Goal: Task Accomplishment & Management: Use online tool/utility

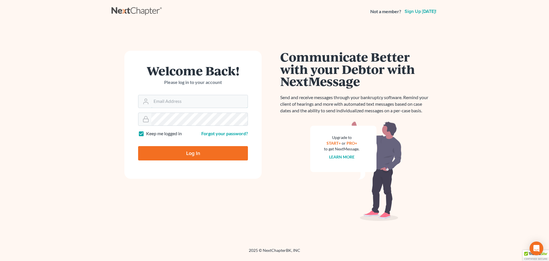
type input "[EMAIL_ADDRESS][DOMAIN_NAME]"
click at [176, 148] on input "Log In" at bounding box center [193, 153] width 110 height 14
type input "Thinking..."
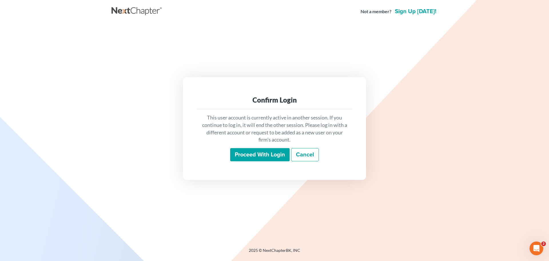
click at [273, 152] on input "Proceed with login" at bounding box center [259, 154] width 59 height 13
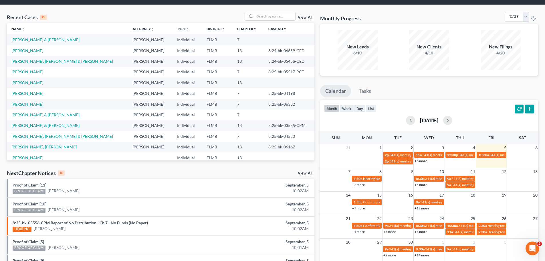
scroll to position [29, 0]
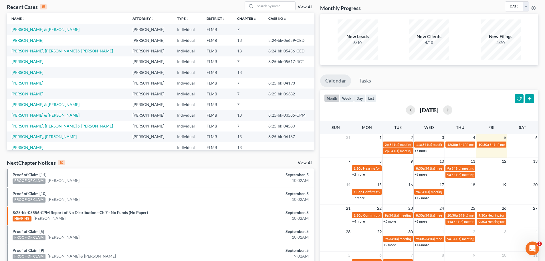
click at [425, 198] on link "+12 more" at bounding box center [421, 197] width 15 height 4
click at [398, 175] on td at bounding box center [397, 170] width 31 height 13
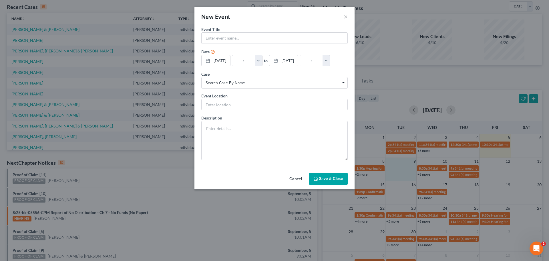
click at [298, 176] on button "Cancel" at bounding box center [296, 178] width 22 height 11
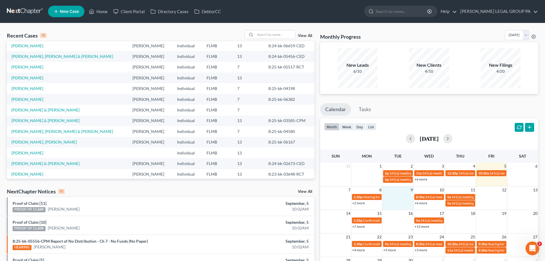
scroll to position [0, 0]
